Goal: Task Accomplishment & Management: Manage account settings

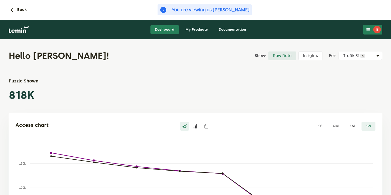
click at [199, 28] on link "My Products" at bounding box center [196, 29] width 31 height 9
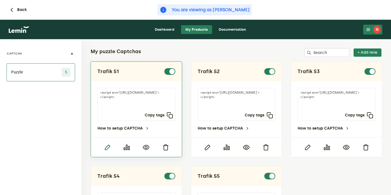
click at [106, 147] on icon "button" at bounding box center [107, 147] width 7 height 7
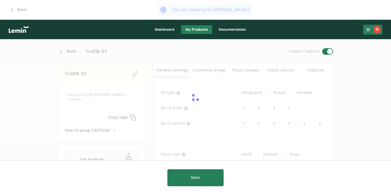
type input "white"
checkbox input "true"
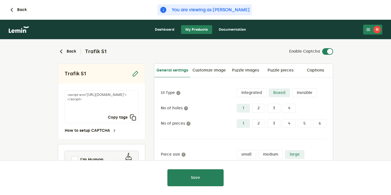
click at [165, 30] on link "Dashboard" at bounding box center [165, 29] width 28 height 9
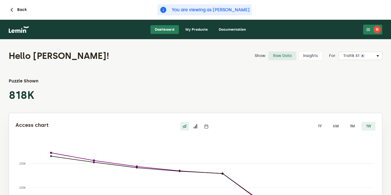
click at [200, 31] on link "My Products" at bounding box center [196, 29] width 31 height 9
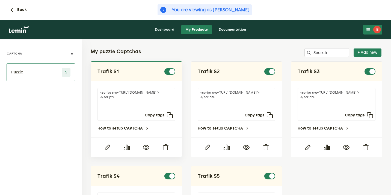
click at [141, 146] on div at bounding box center [145, 147] width 19 height 6
click at [145, 146] on icon "button" at bounding box center [146, 147] width 7 height 7
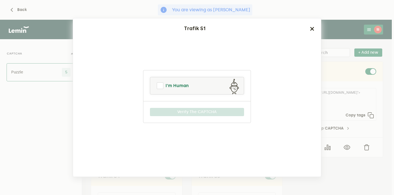
click at [193, 86] on link "I'm Human" at bounding box center [196, 85] width 93 height 13
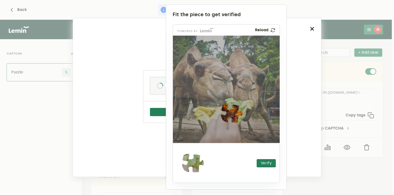
click at [336, 29] on div at bounding box center [197, 97] width 394 height 195
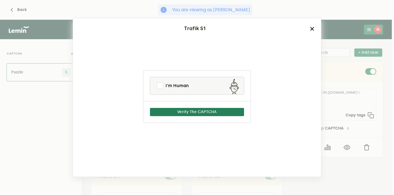
click at [336, 29] on ngb-modal-window "Trafik S1 I'm Human Verify The CAPTCHA" at bounding box center [197, 97] width 394 height 195
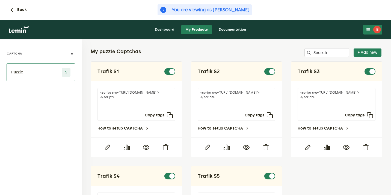
click at [376, 28] on div "İB" at bounding box center [378, 30] width 8 height 8
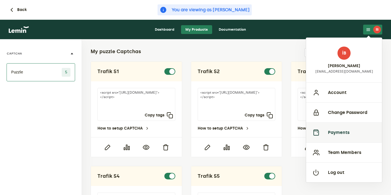
click at [344, 132] on button "Payments" at bounding box center [344, 132] width 76 height 20
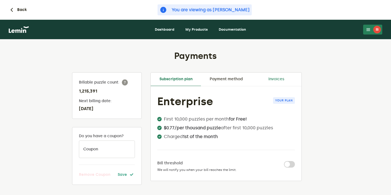
click at [277, 78] on link "Invoices" at bounding box center [277, 78] width 50 height 13
